Goal: Task Accomplishment & Management: Manage account settings

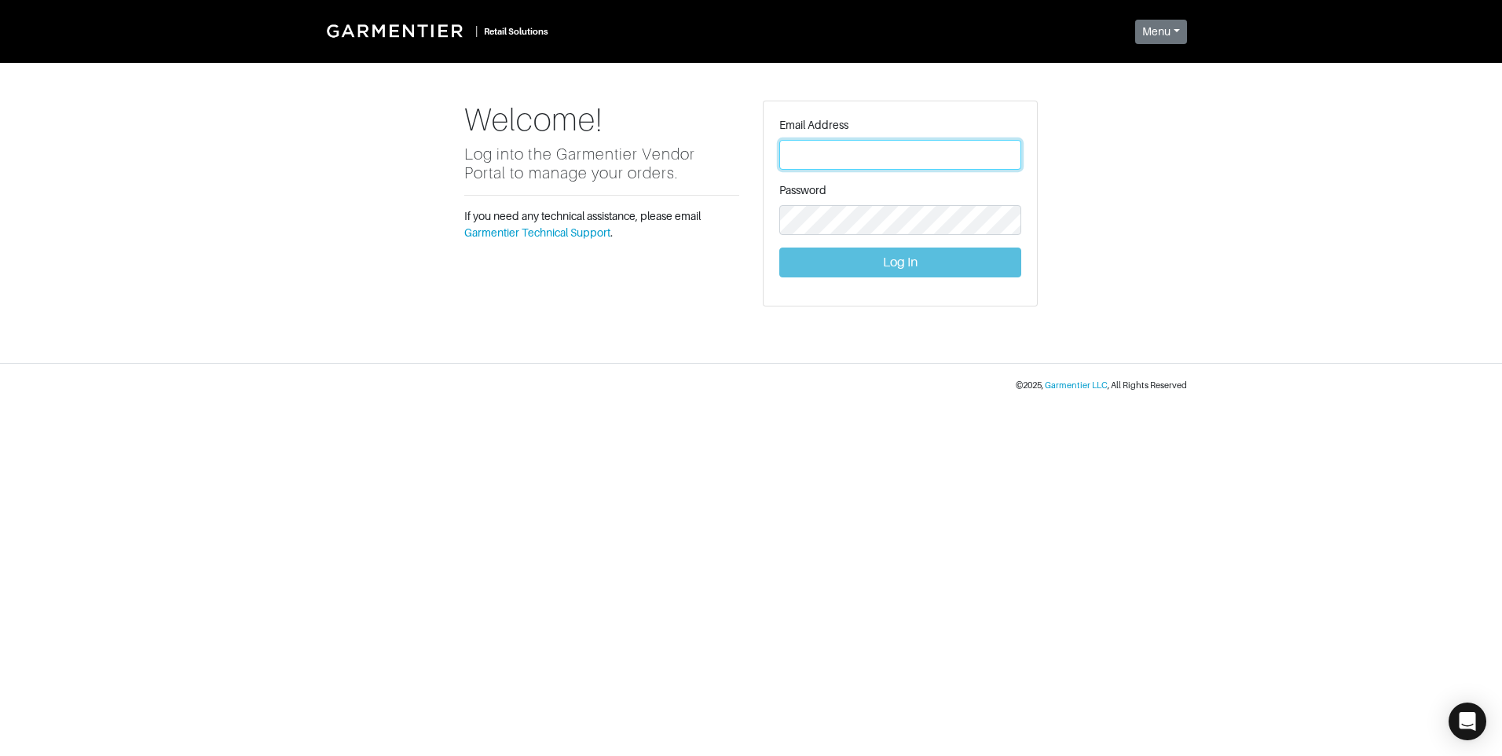
type input "[PERSON_NAME][EMAIL_ADDRESS][DOMAIN_NAME]"
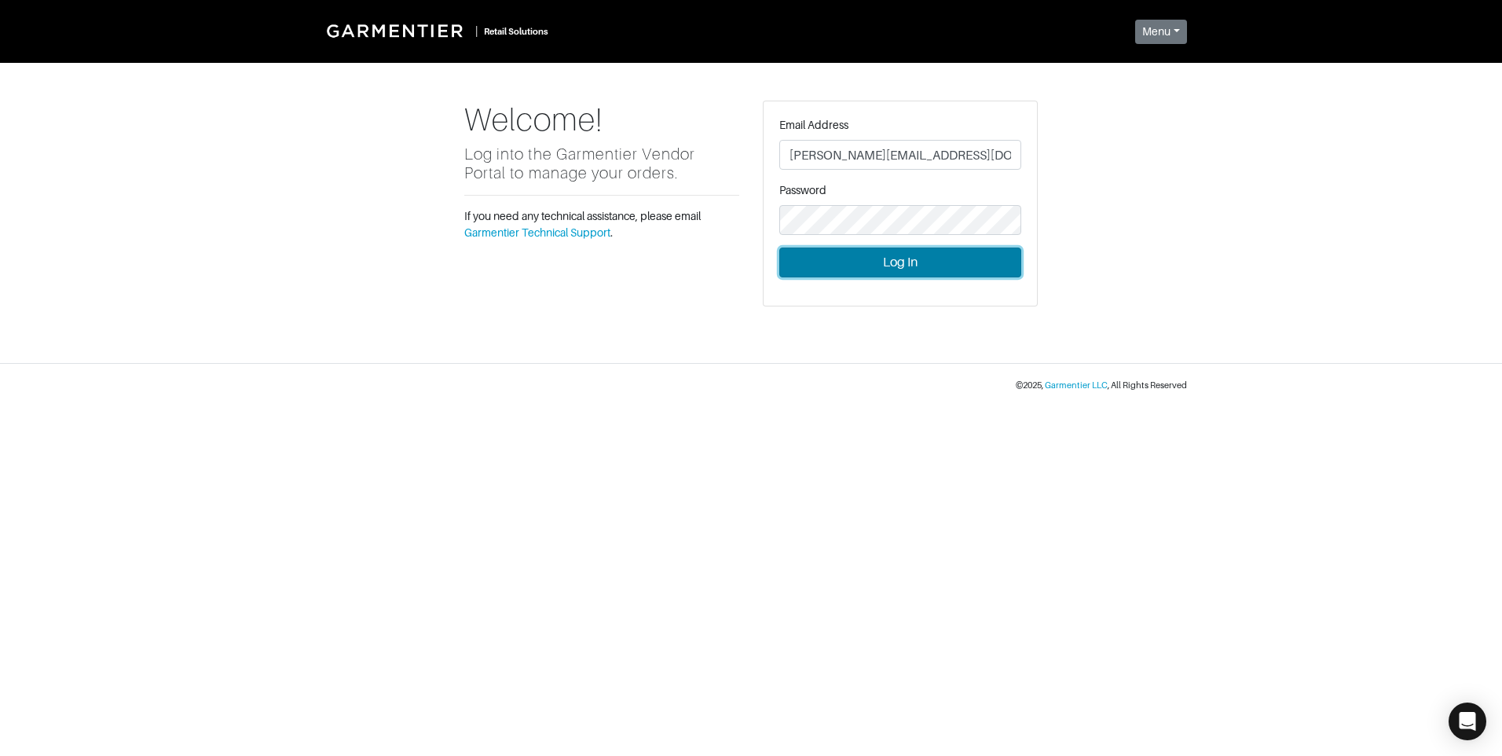
click at [940, 266] on button "Log In" at bounding box center [900, 262] width 242 height 30
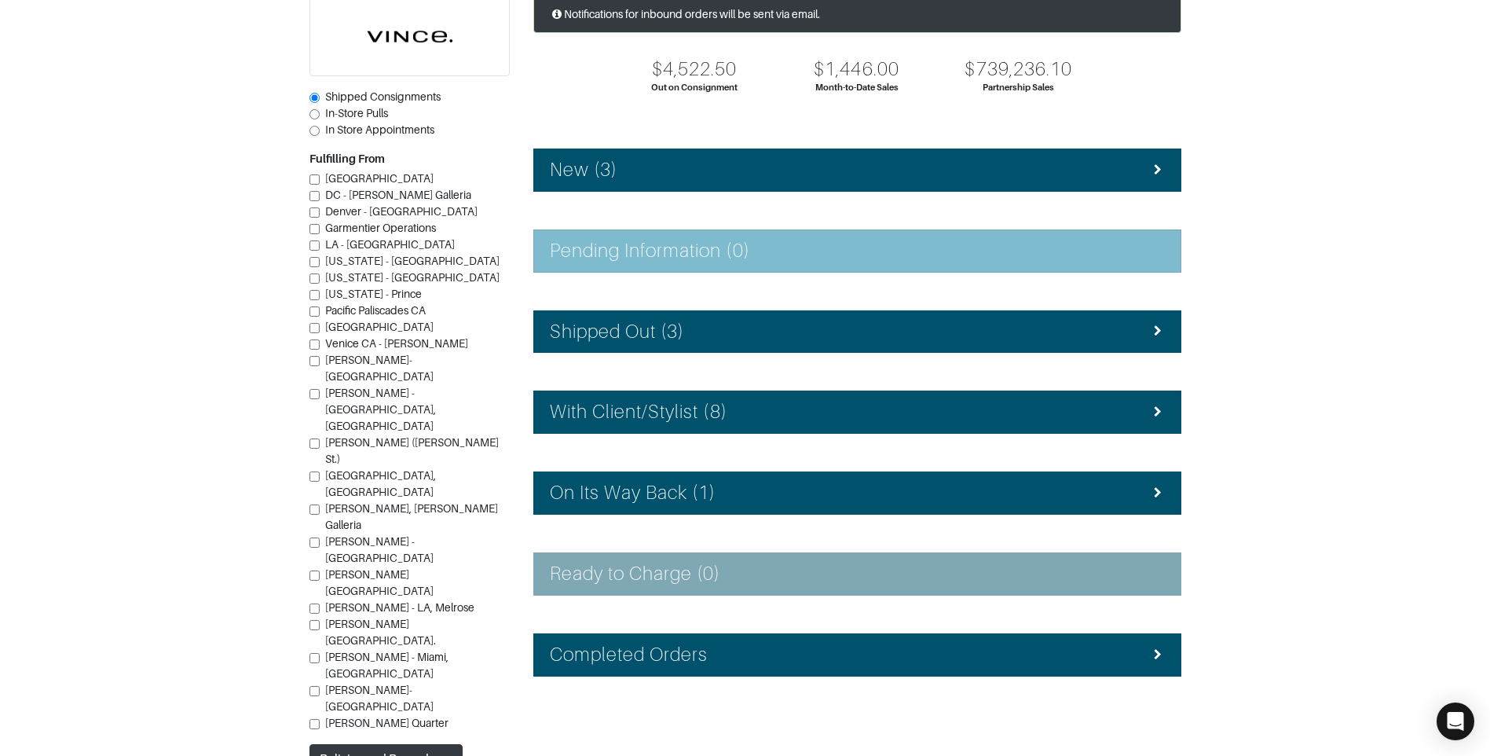
scroll to position [141, 0]
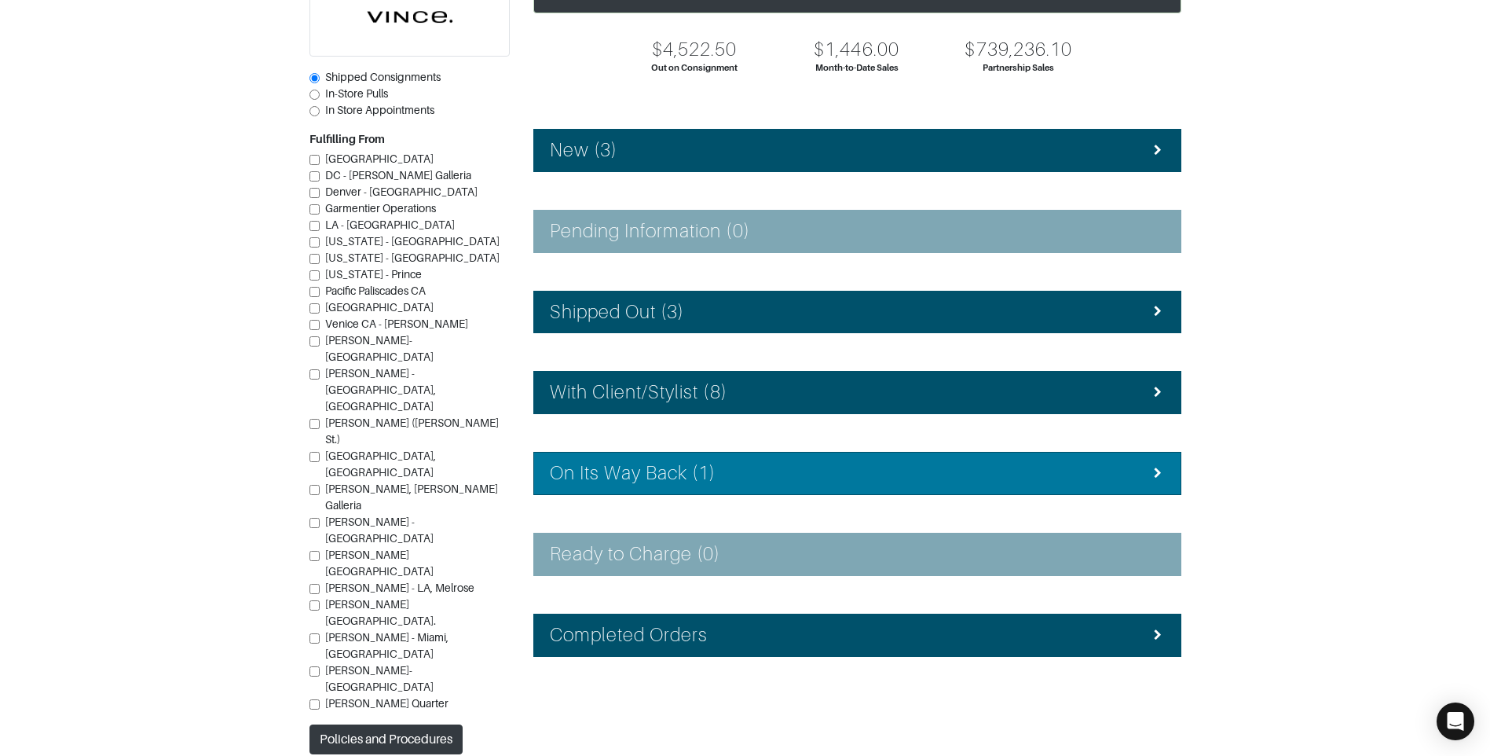
click at [802, 482] on div "On Its Way Back (1)" at bounding box center [857, 473] width 615 height 23
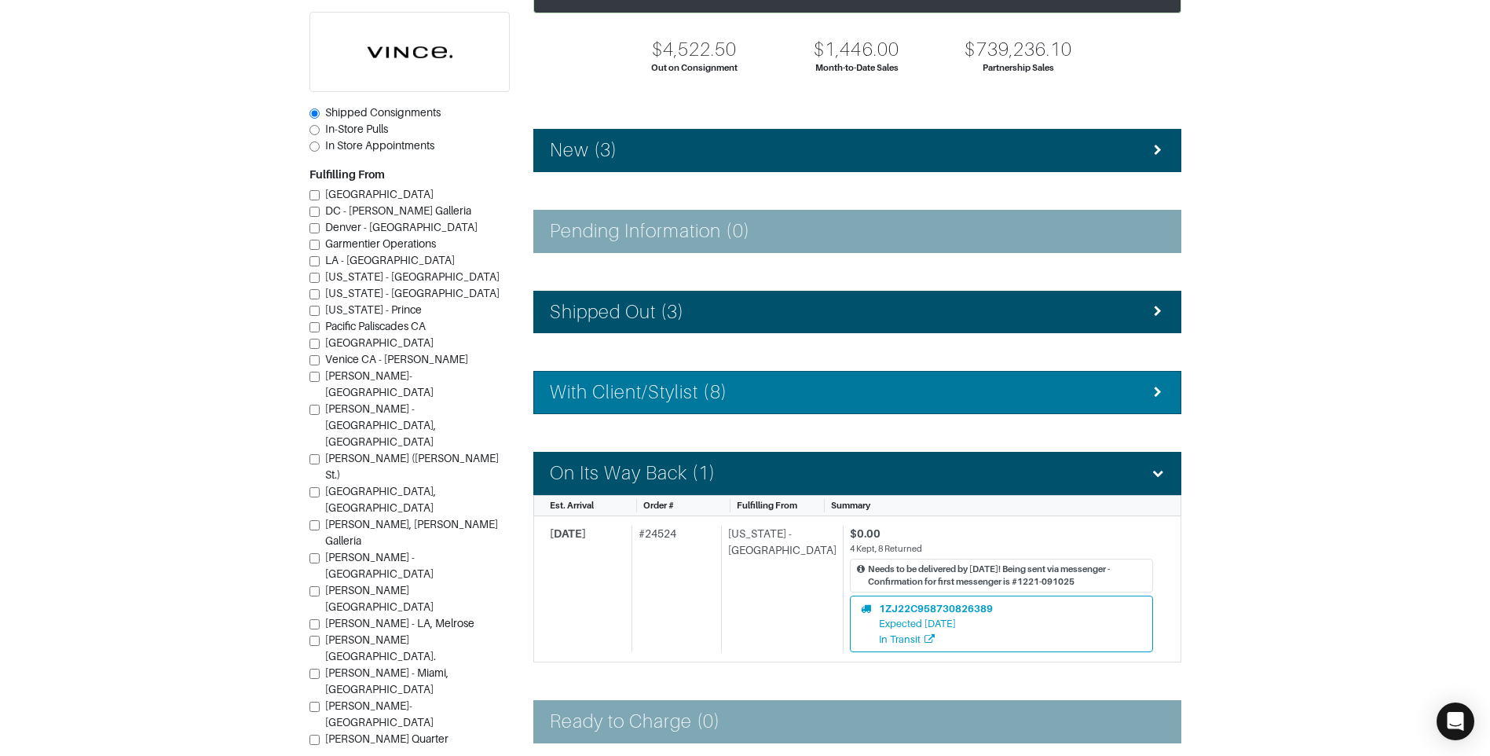
click at [810, 398] on div "With Client/Stylist (8)" at bounding box center [857, 392] width 615 height 23
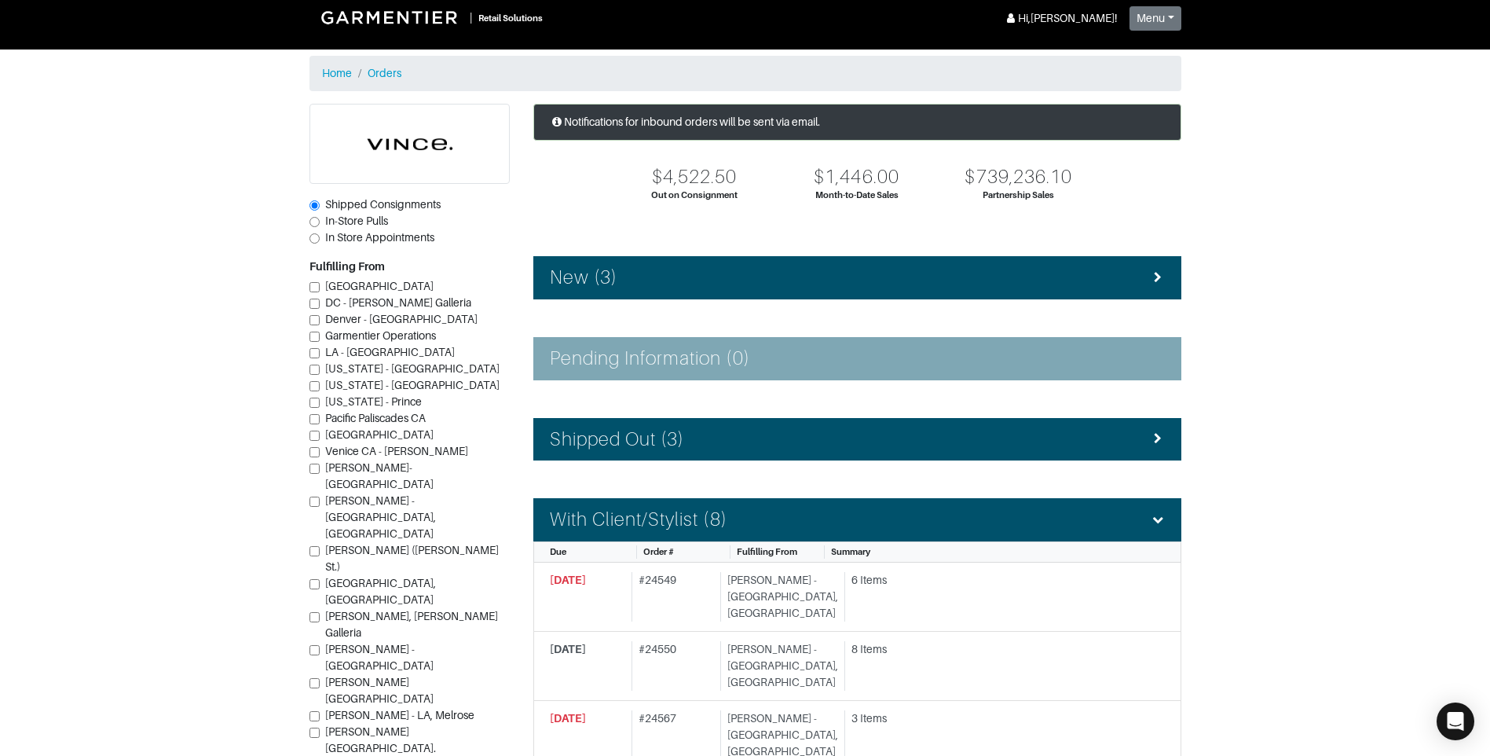
scroll to position [0, 0]
